Goal: Check status: Check status

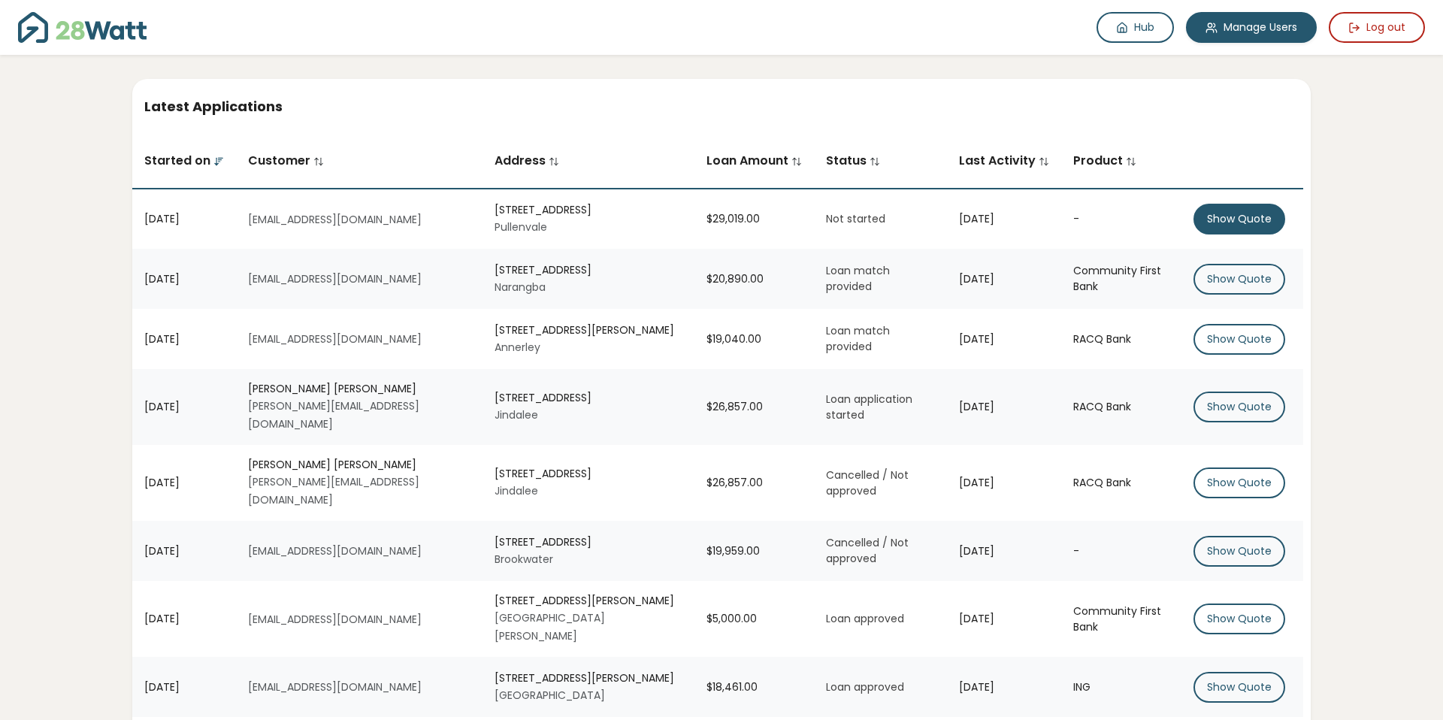
click at [1253, 217] on button "Show Quote" at bounding box center [1240, 219] width 92 height 31
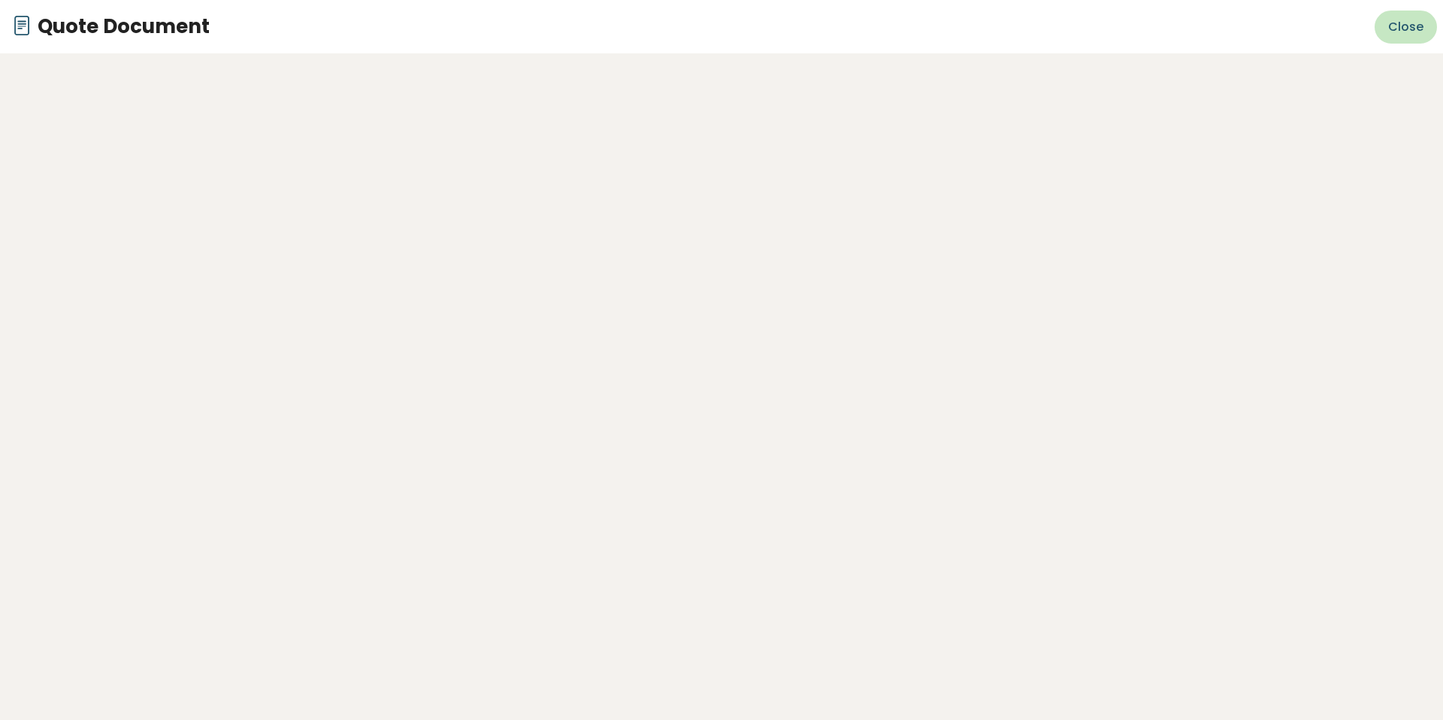
click at [1385, 25] on button "Close" at bounding box center [1406, 27] width 62 height 33
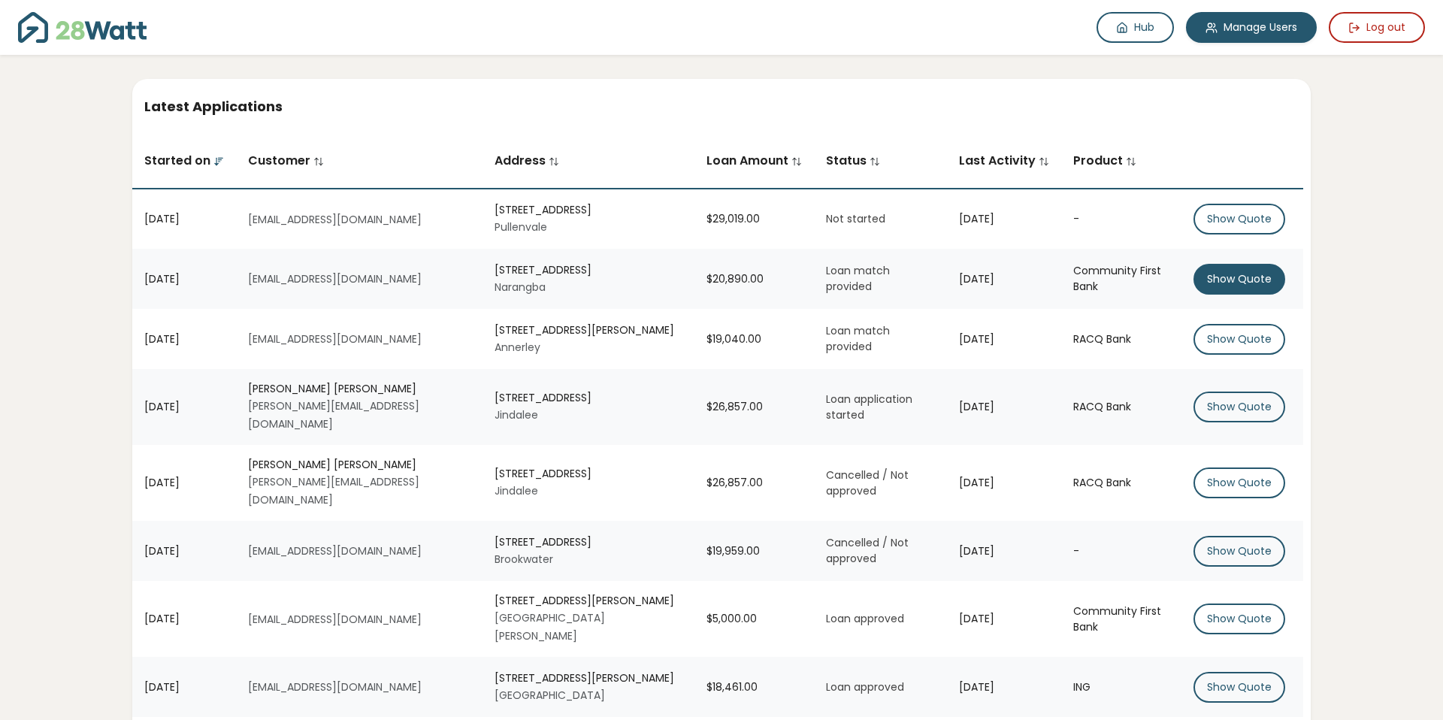
click at [1252, 280] on button "Show Quote" at bounding box center [1240, 279] width 92 height 31
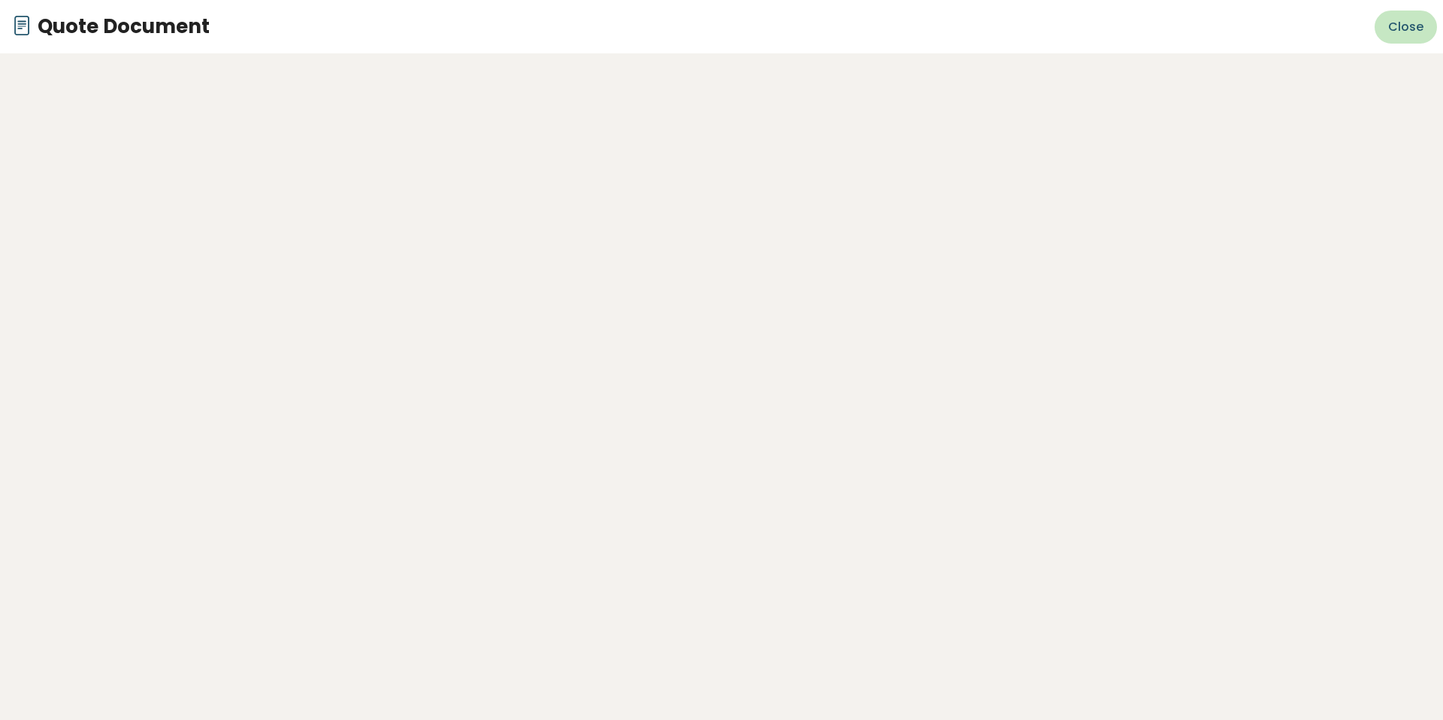
click at [1404, 24] on span "Close" at bounding box center [1405, 27] width 35 height 18
